Goal: Find specific page/section: Find specific page/section

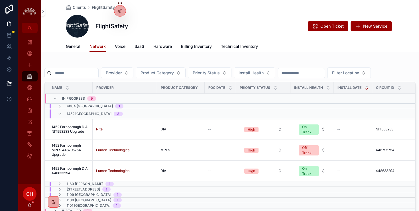
scroll to position [0, 0]
click at [52, 98] on div "In Progress 9" at bounding box center [74, 98] width 57 height 9
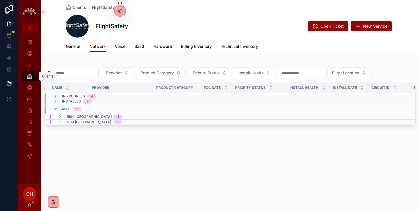
click at [33, 77] on div "Clients" at bounding box center [29, 76] width 9 height 9
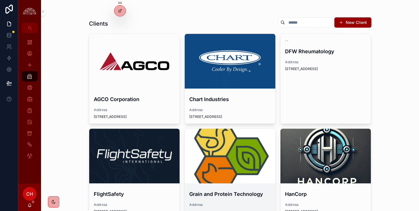
click at [244, 157] on div "scrollable content" at bounding box center [230, 156] width 91 height 7
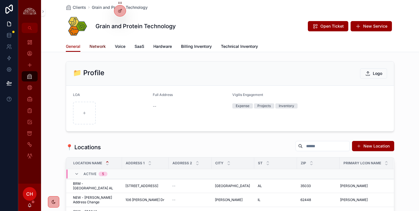
click at [97, 48] on span "Network" at bounding box center [98, 47] width 16 height 6
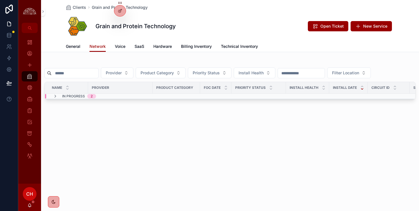
click at [96, 97] on div "In Progress 2" at bounding box center [74, 96] width 57 height 5
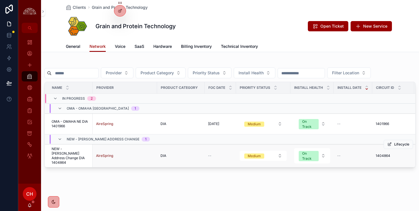
click at [73, 150] on span "NEW - Newton Address Change DIA 1404864" at bounding box center [71, 156] width 38 height 18
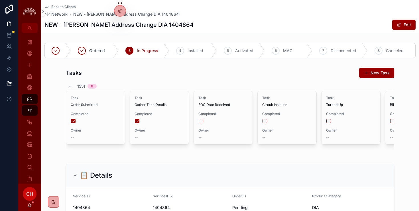
click at [69, 6] on span "Back to Clients" at bounding box center [63, 7] width 24 height 5
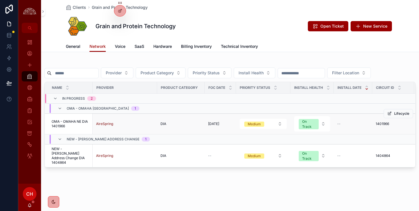
click at [143, 122] on div "AireSpring" at bounding box center [125, 124] width 58 height 5
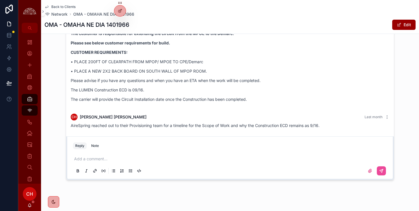
scroll to position [719, 0]
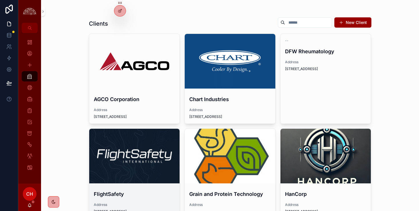
click at [148, 149] on div "scrollable content" at bounding box center [134, 156] width 91 height 55
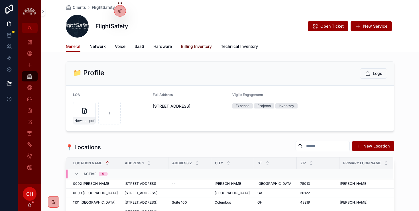
click at [203, 46] on span "Billing Inventory" at bounding box center [196, 47] width 31 height 6
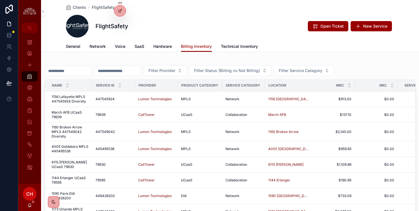
click at [78, 70] on input "scrollable content" at bounding box center [68, 71] width 47 height 8
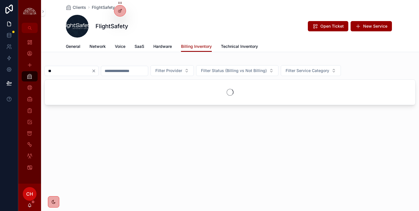
click at [70, 81] on div "scrollable content" at bounding box center [230, 92] width 371 height 25
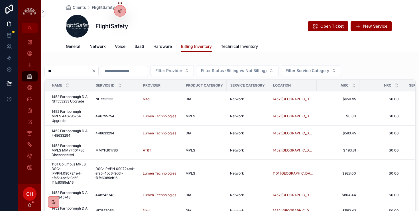
click at [76, 73] on input "**" at bounding box center [68, 71] width 47 height 8
type input "**********"
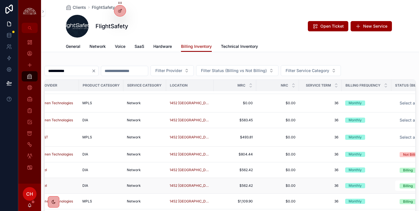
scroll to position [13, 0]
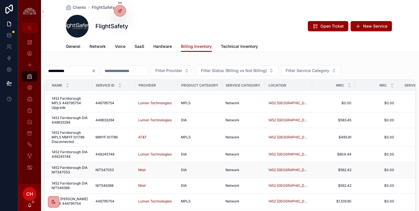
click at [69, 173] on span "1452 Farnborough DIA NIT547053" at bounding box center [70, 170] width 37 height 9
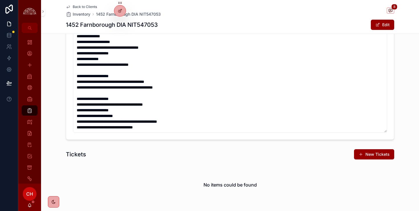
scroll to position [626, 0]
